Goal: Task Accomplishment & Management: Manage account settings

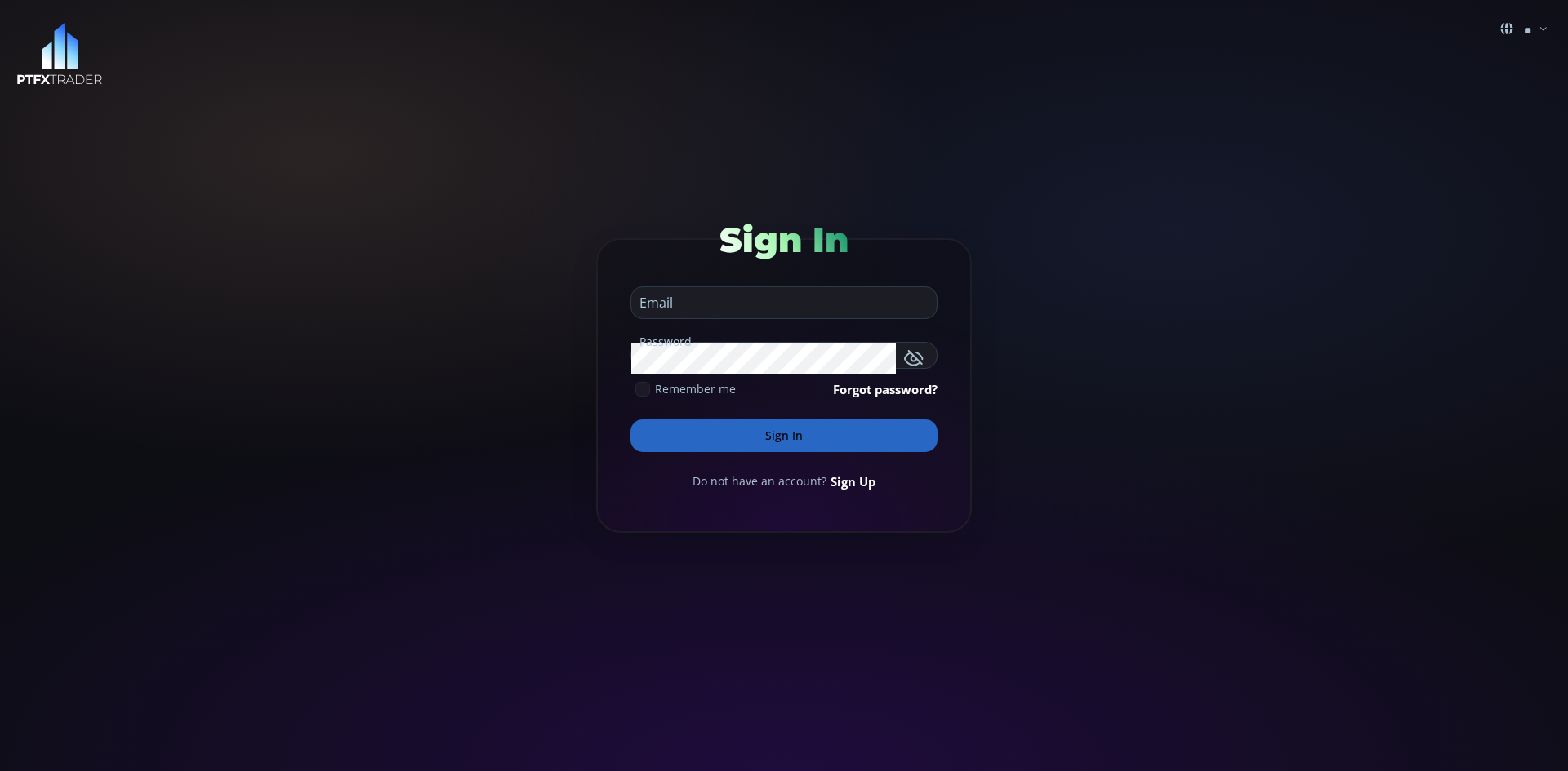
click at [735, 302] on input "email" at bounding box center [780, 302] width 297 height 31
type input "**********"
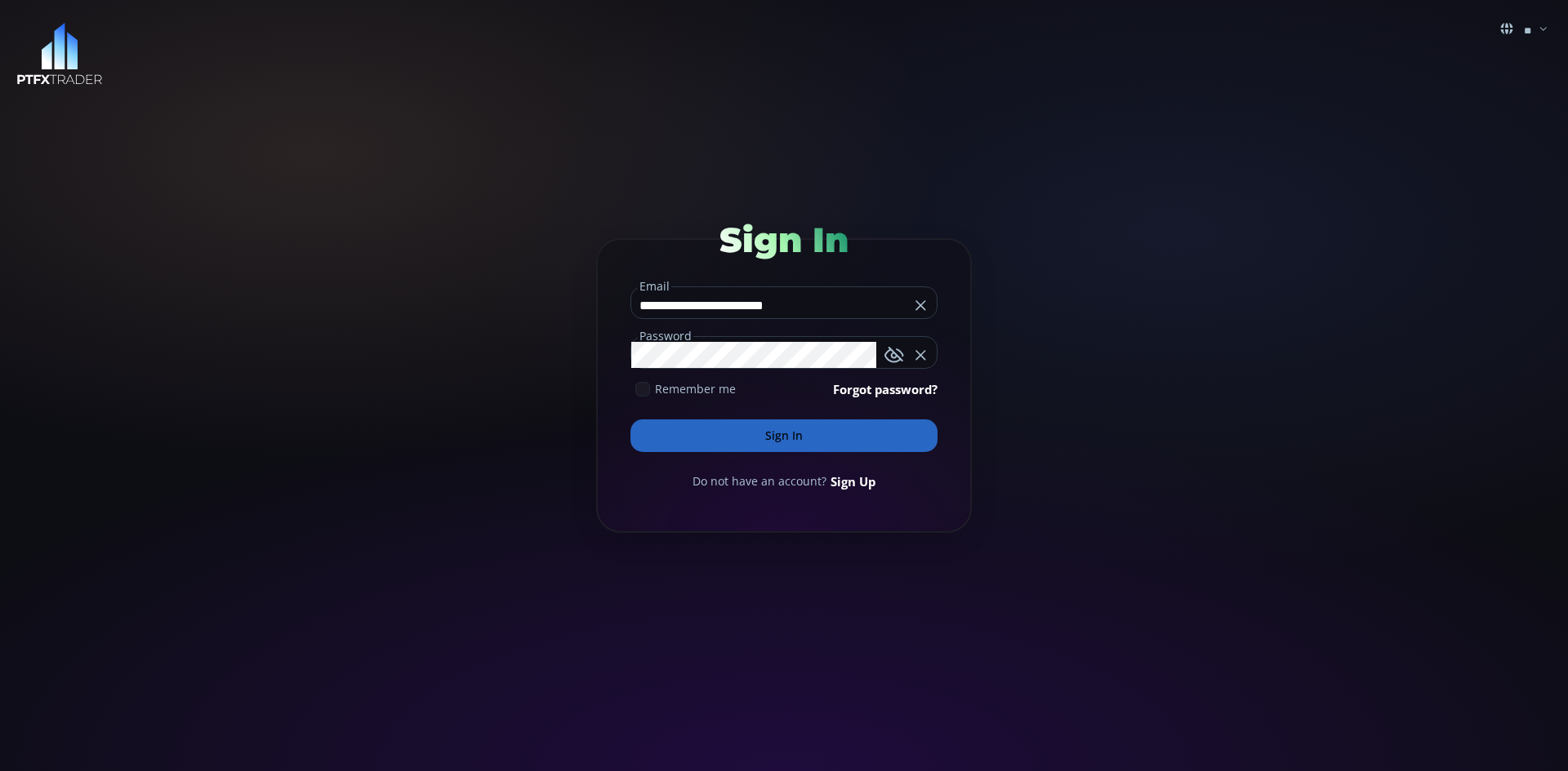
click at [784, 433] on button "Sign In" at bounding box center [783, 435] width 307 height 33
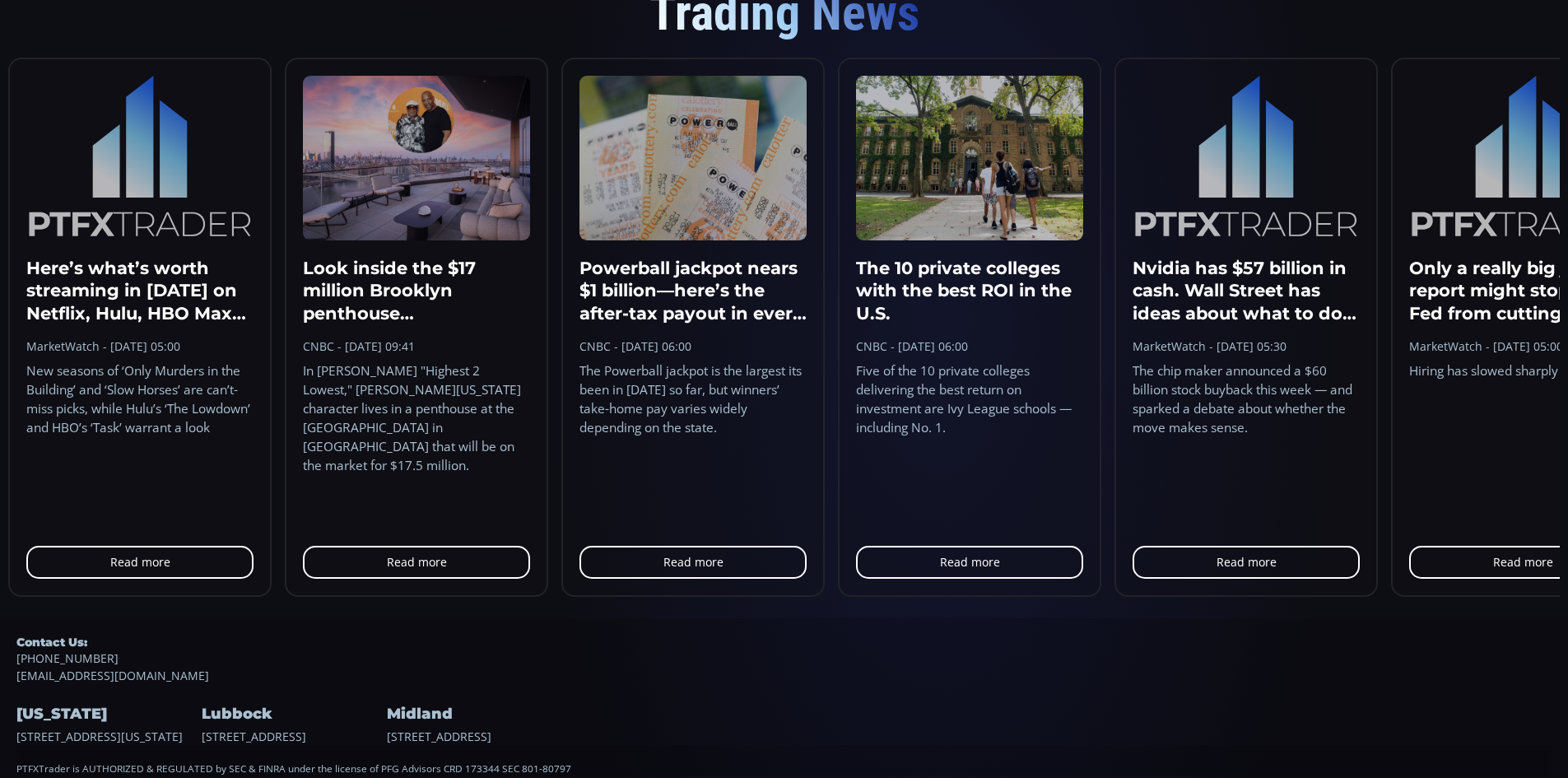
scroll to position [1575, 0]
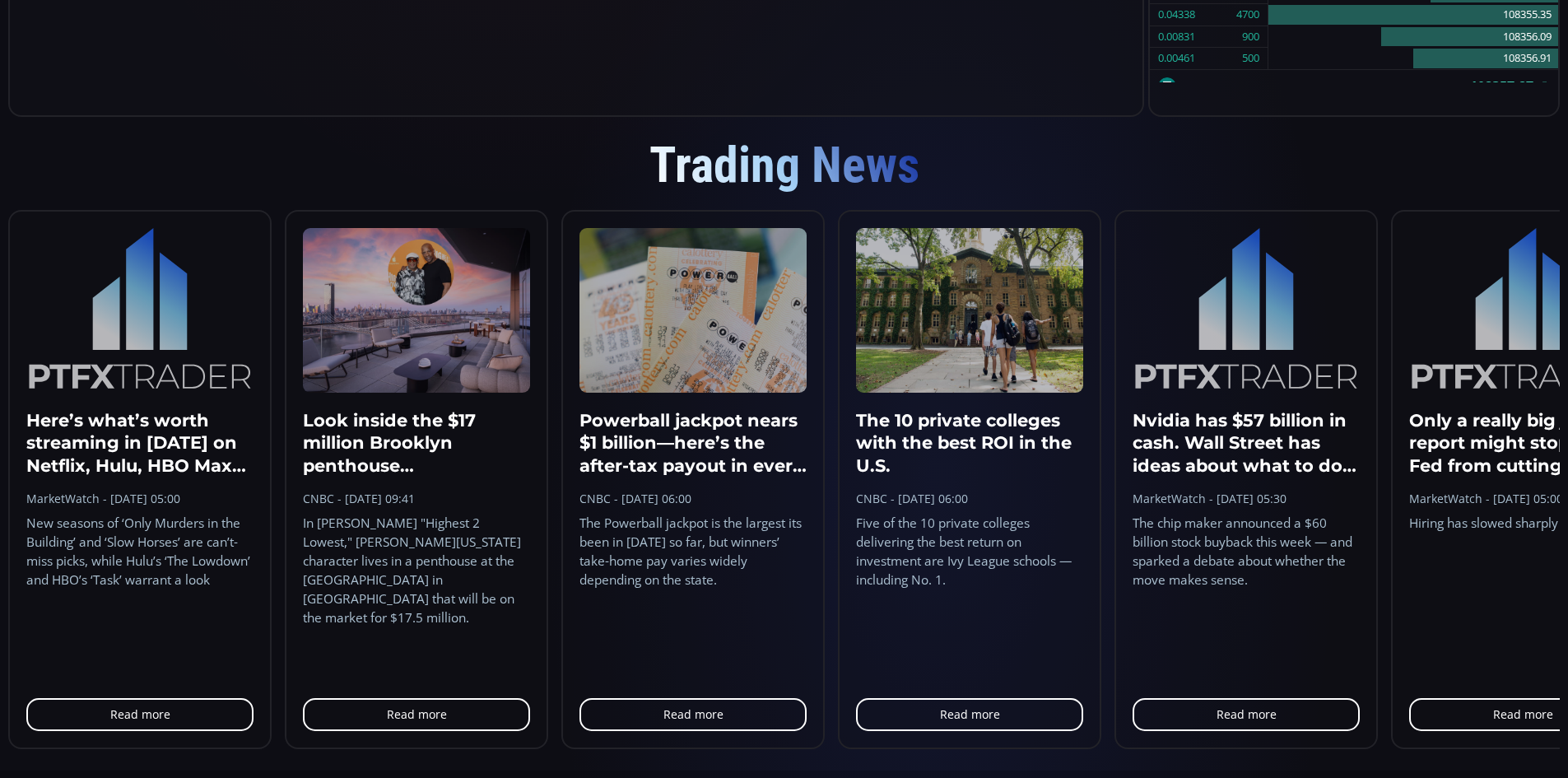
scroll to position [1575, 0]
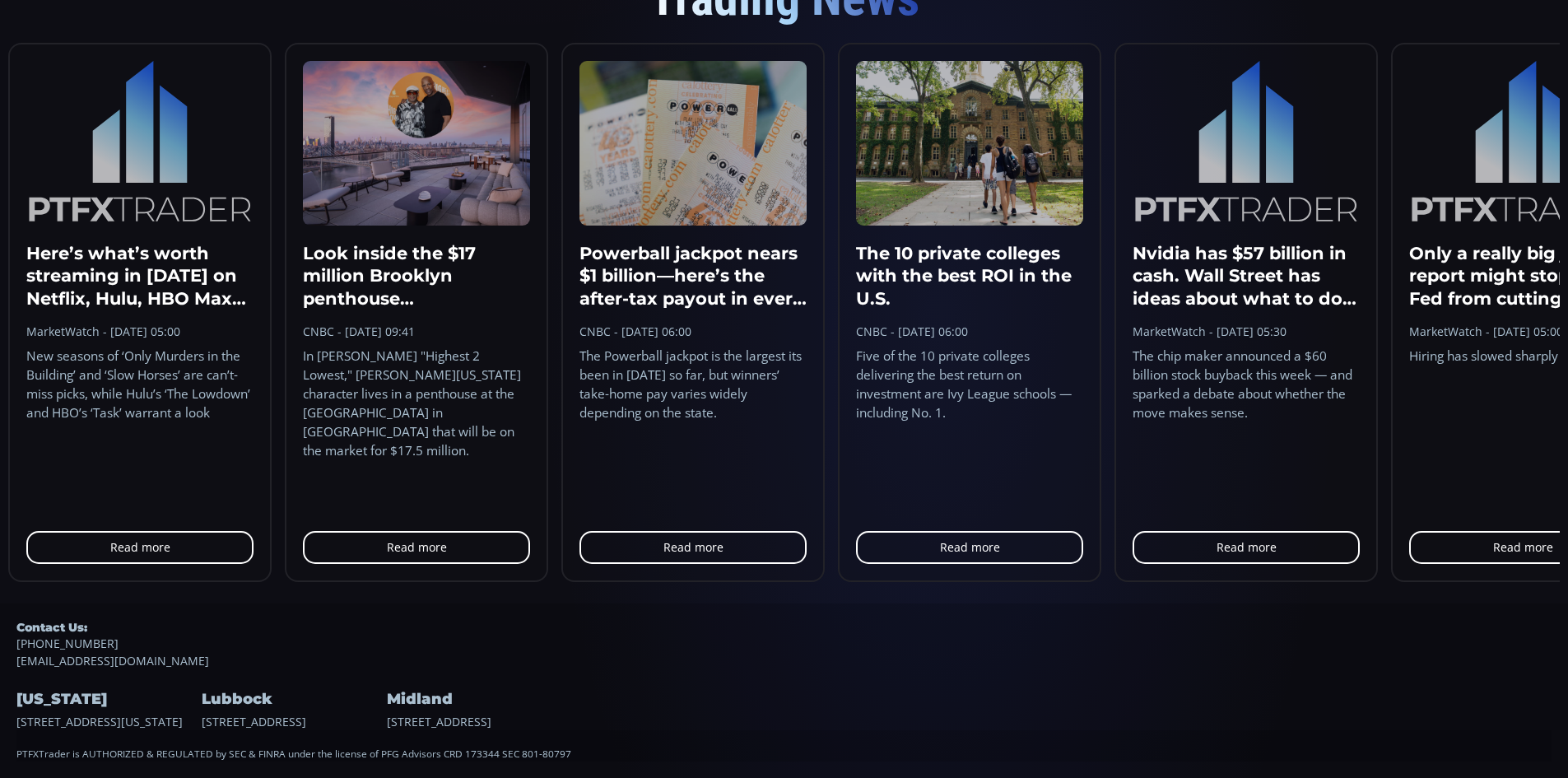
drag, startPoint x: 580, startPoint y: 761, endPoint x: 17, endPoint y: 742, distance: 563.3
click at [14, 742] on footer "Contact Us: +13479674277 support@ptfxtrader.com New York 16 W 48th St, New York…" at bounding box center [784, 691] width 1568 height 175
copy div "PTFXTrader is AUTHORIZED & REGULATED by SEC & FINRA under the license of PFG Ad…"
